Goal: Transaction & Acquisition: Purchase product/service

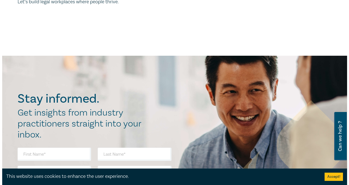
scroll to position [162, 0]
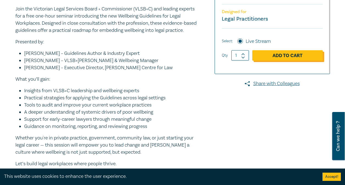
click at [287, 56] on link "Add to Cart" at bounding box center [287, 55] width 71 height 10
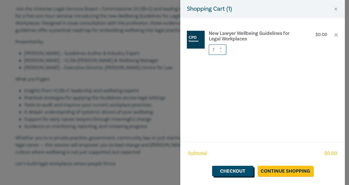
click at [242, 169] on link "Checkout" at bounding box center [232, 171] width 41 height 10
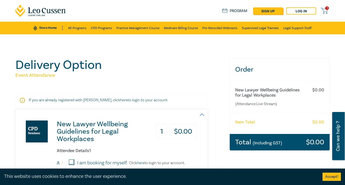
click at [330, 175] on button "Accept!" at bounding box center [331, 177] width 18 height 8
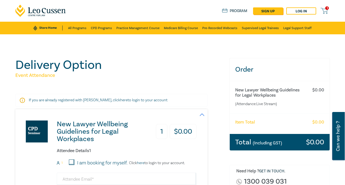
click at [70, 161] on input "I am booking for myself." at bounding box center [71, 161] width 5 height 5
checkbox input "true"
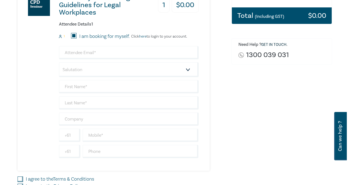
scroll to position [132, 0]
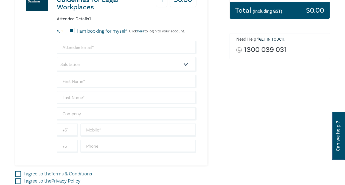
click at [18, 172] on input "I agree to the Terms & Conditions" at bounding box center [17, 173] width 5 height 5
checkbox input "true"
click at [19, 181] on input "I agree to the Privacy Policy" at bounding box center [17, 180] width 5 height 5
checkbox input "true"
click at [142, 34] on div "1 I am booking for myself. Click here to login to your account." at bounding box center [127, 31] width 140 height 7
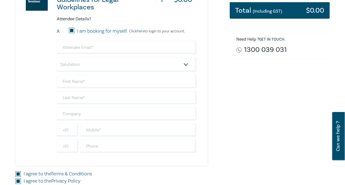
click at [144, 30] on link "here" at bounding box center [140, 31] width 7 height 5
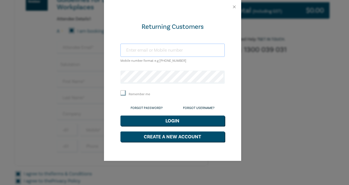
click at [156, 52] on input "text" at bounding box center [172, 50] width 104 height 13
type input "[EMAIL_ADDRESS][DOMAIN_NAME]"
click at [153, 118] on button "Login" at bounding box center [172, 121] width 104 height 10
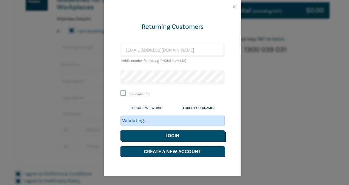
scroll to position [116, 0]
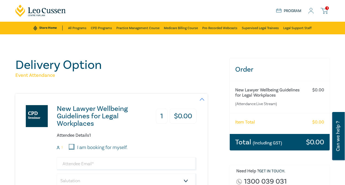
click at [265, 120] on div "Item Total $ 0.00" at bounding box center [280, 123] width 100 height 21
click at [72, 147] on input "I am booking for myself." at bounding box center [71, 146] width 5 height 5
checkbox input "true"
type input "[EMAIL_ADDRESS][DOMAIN_NAME]"
type input "[PERSON_NAME]"
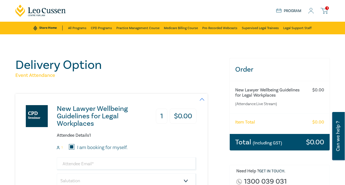
type input "Landau"
type input "M Landau Legal"
type input "411167899"
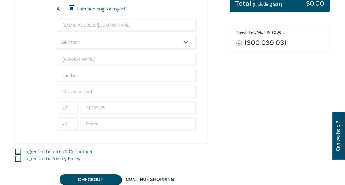
scroll to position [162, 0]
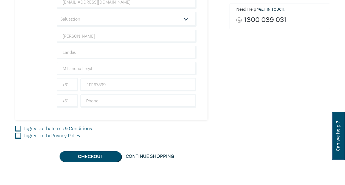
click at [19, 126] on input "I agree to the Terms & Conditions" at bounding box center [17, 128] width 5 height 5
checkbox input "true"
click at [18, 134] on input "I agree to the Privacy Policy" at bounding box center [17, 135] width 5 height 5
checkbox input "true"
click at [88, 158] on button "Checkout" at bounding box center [91, 156] width 62 height 10
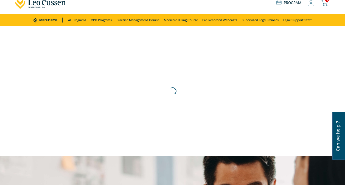
scroll to position [0, 0]
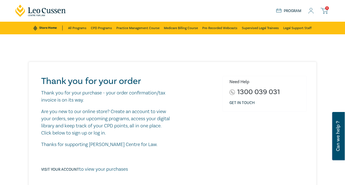
click at [118, 125] on p "Are you new to our online store? Create an account to view your orders, see you…" at bounding box center [105, 122] width 129 height 29
